Goal: Navigation & Orientation: Find specific page/section

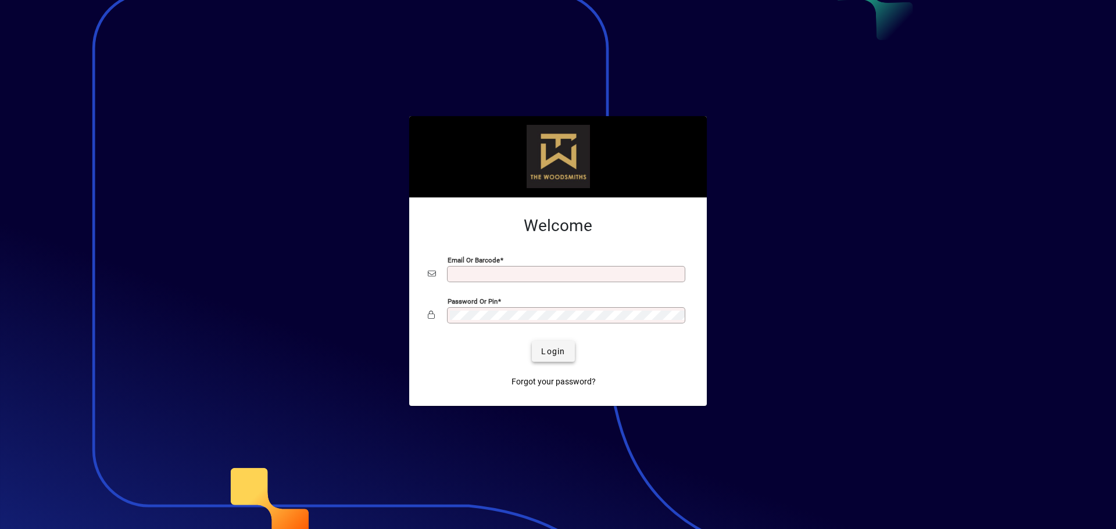
type input "**********"
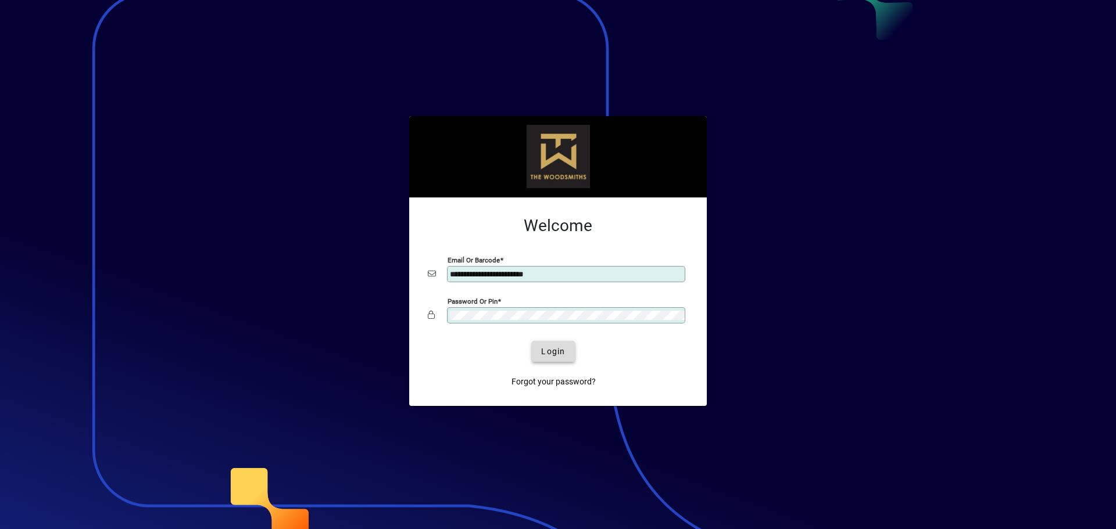
click at [547, 347] on span "Login" at bounding box center [553, 352] width 24 height 12
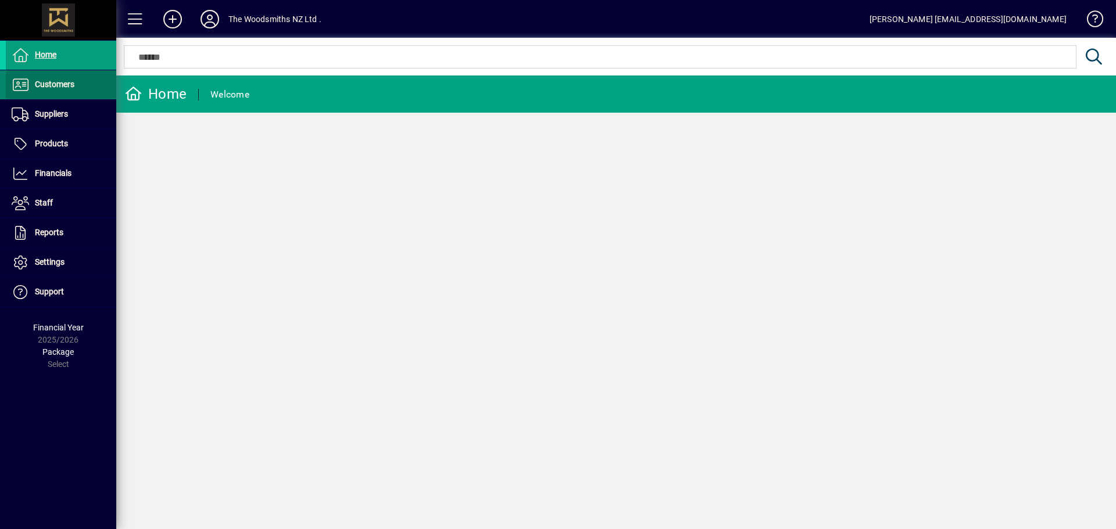
click at [69, 76] on span at bounding box center [61, 85] width 110 height 28
